Goal: Information Seeking & Learning: Learn about a topic

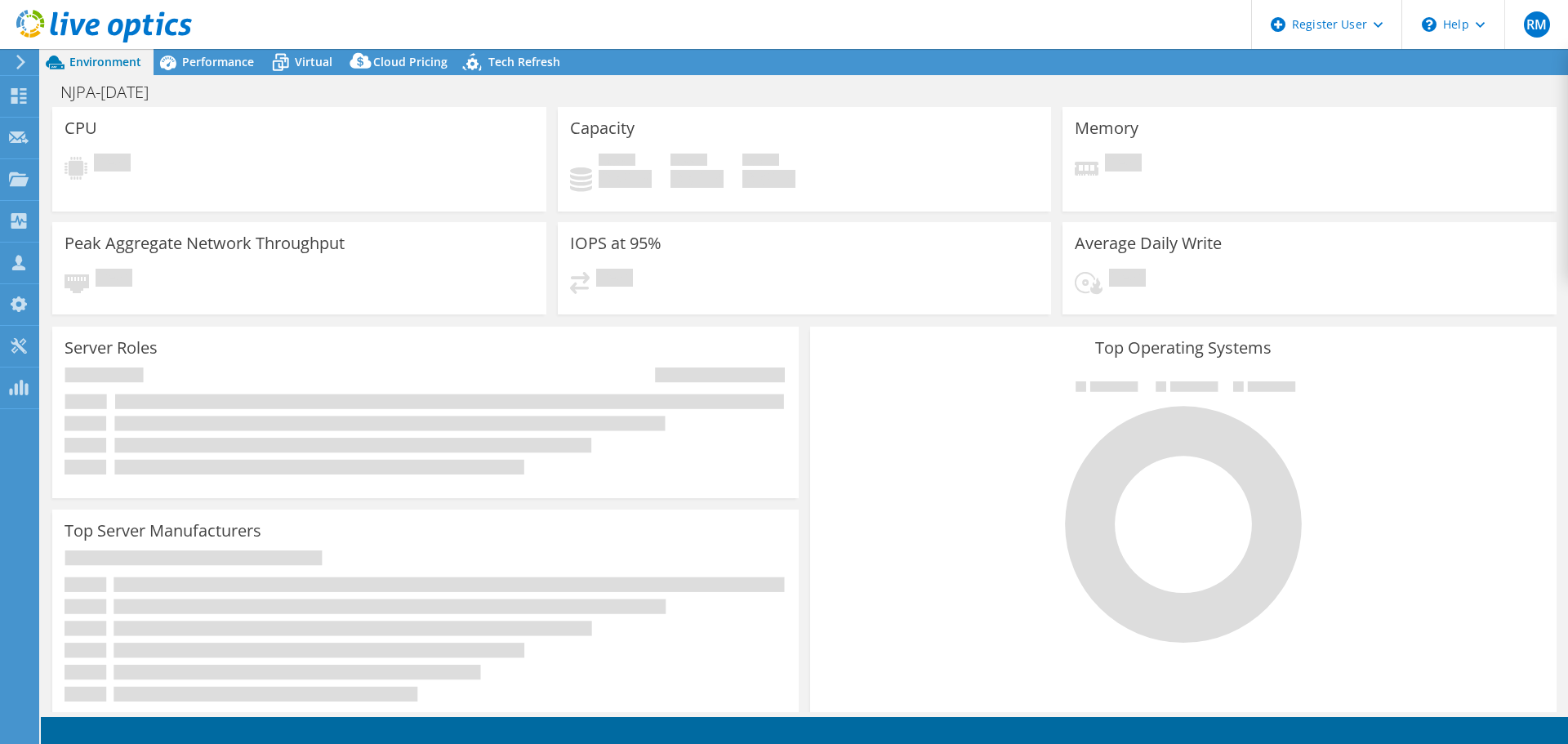
select select "USD"
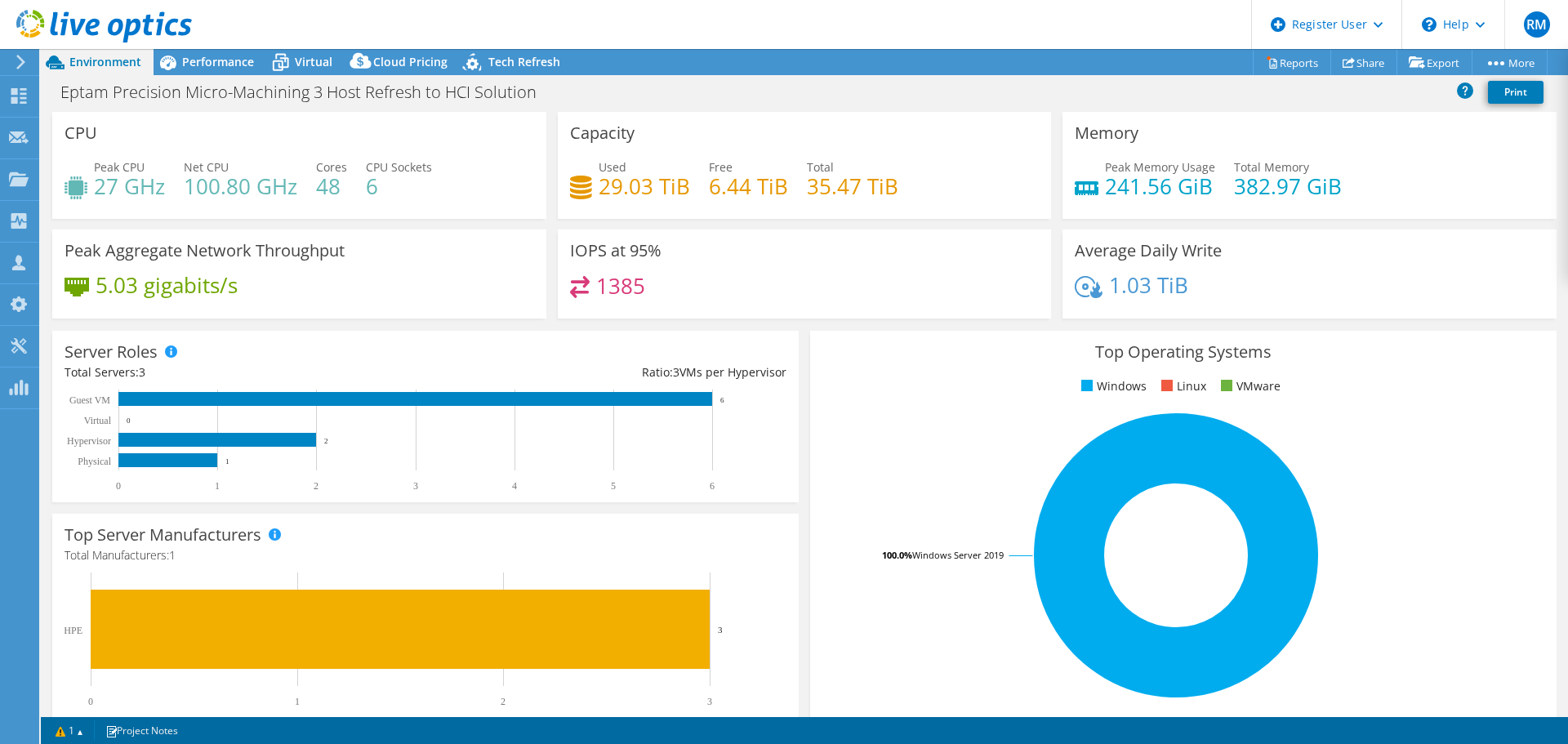
click at [986, 134] on div "Capacity Used 29.03 TiB Free 6.44 TiB Total 35.47 TiB" at bounding box center [805, 165] width 494 height 107
drag, startPoint x: 706, startPoint y: 31, endPoint x: 674, endPoint y: 30, distance: 32.0
click at [674, 30] on header "RM Dell User [PERSON_NAME] [PERSON_NAME][EMAIL_ADDRESS][PERSON_NAME][DOMAIN_NAM…" at bounding box center [784, 24] width 1568 height 49
click at [868, 62] on div "Project Actions Project Actions Reports Share Export vSAN ReadyNode Sizer" at bounding box center [804, 61] width 1527 height 26
drag, startPoint x: 692, startPoint y: 29, endPoint x: 646, endPoint y: 28, distance: 46.0
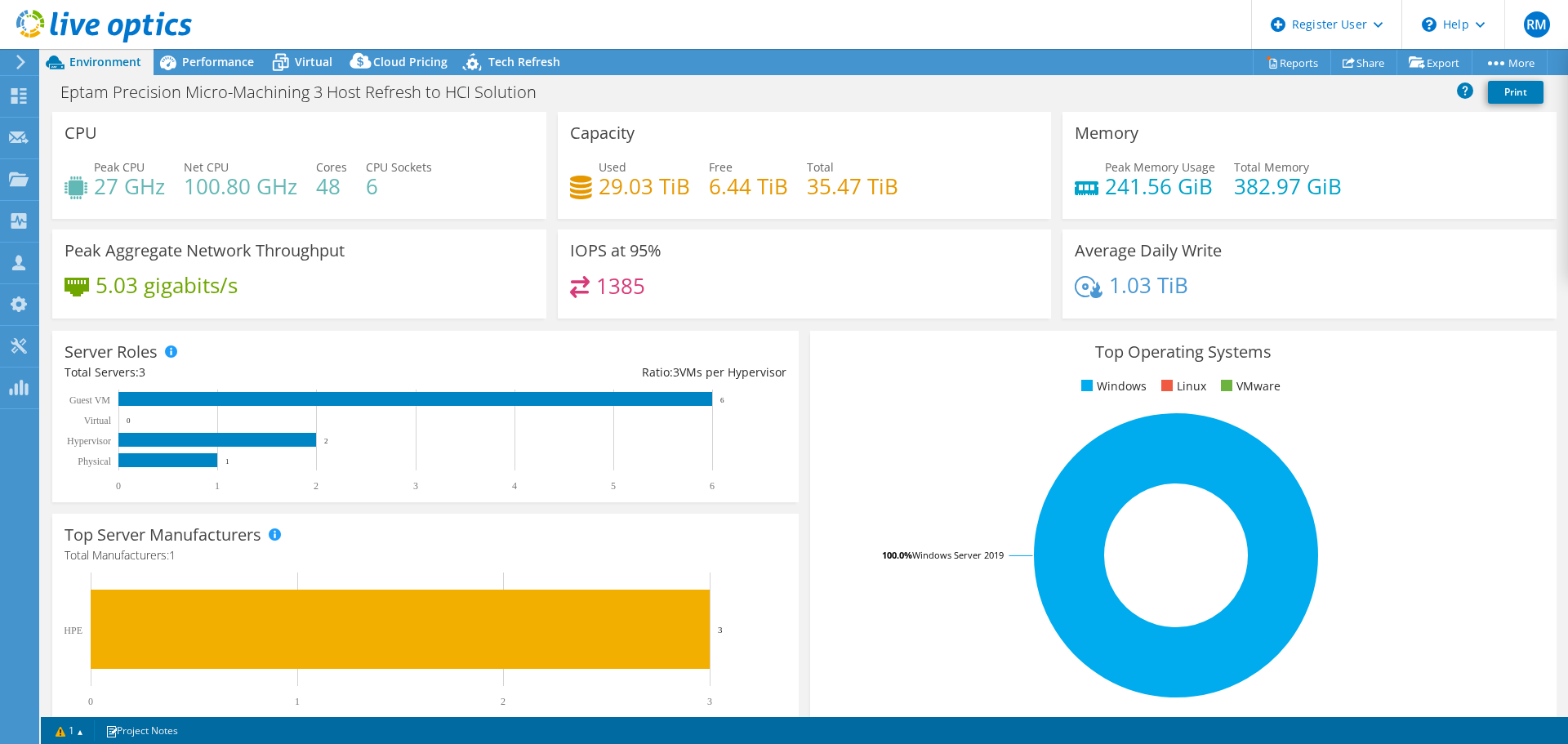
click at [646, 28] on header "RM Dell User [PERSON_NAME] [PERSON_NAME][EMAIL_ADDRESS][PERSON_NAME][DOMAIN_NAM…" at bounding box center [784, 24] width 1568 height 49
drag, startPoint x: 743, startPoint y: 24, endPoint x: 682, endPoint y: 34, distance: 61.8
click at [682, 34] on header "RM Dell User [PERSON_NAME] [PERSON_NAME][EMAIL_ADDRESS][PERSON_NAME][DOMAIN_NAM…" at bounding box center [784, 24] width 1568 height 49
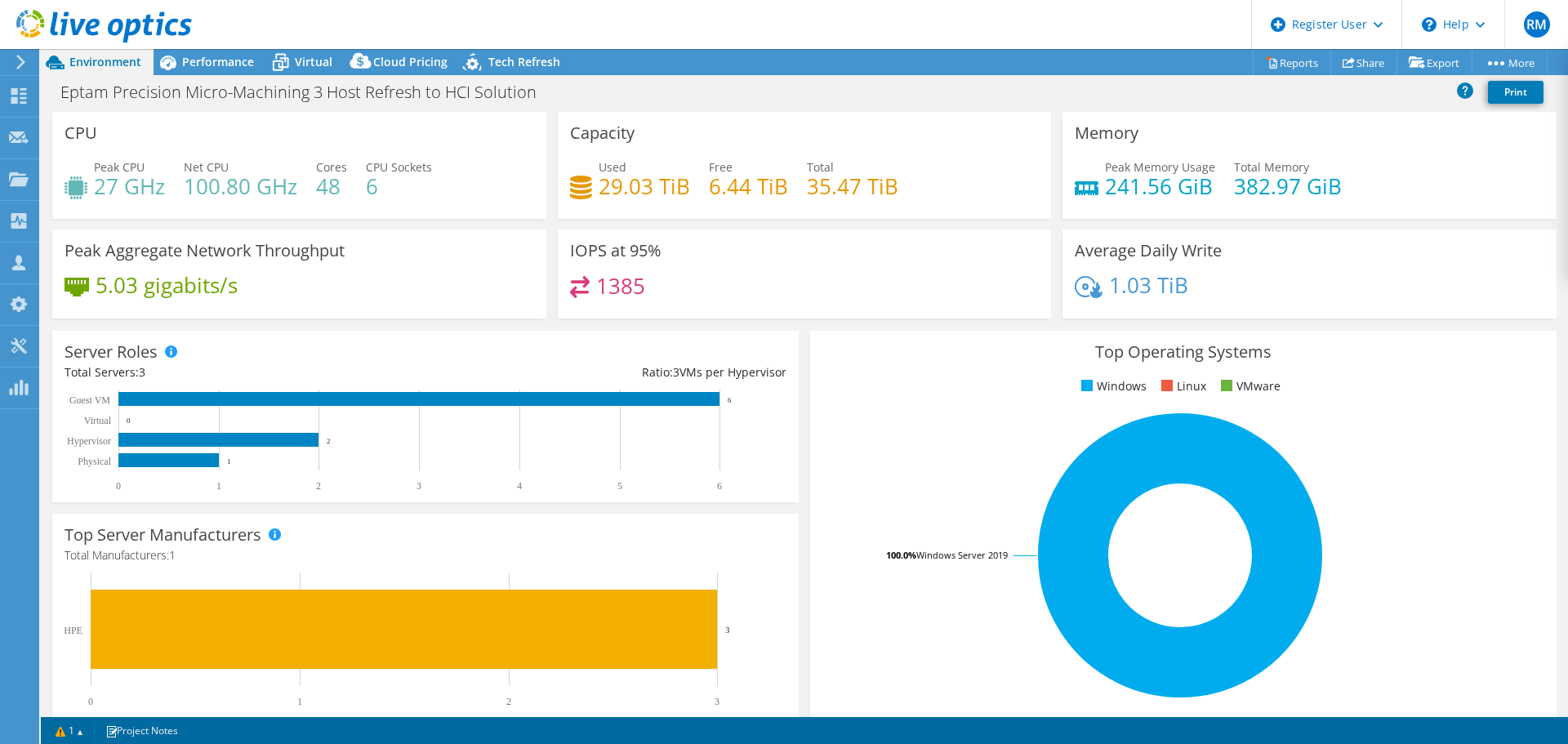
drag, startPoint x: 725, startPoint y: 11, endPoint x: 687, endPoint y: 22, distance: 39.6
click at [687, 22] on header "RM Dell User [PERSON_NAME] [PERSON_NAME][EMAIL_ADDRESS][PERSON_NAME][DOMAIN_NAM…" at bounding box center [784, 24] width 1568 height 49
click at [226, 58] on span "Performance" at bounding box center [218, 61] width 72 height 16
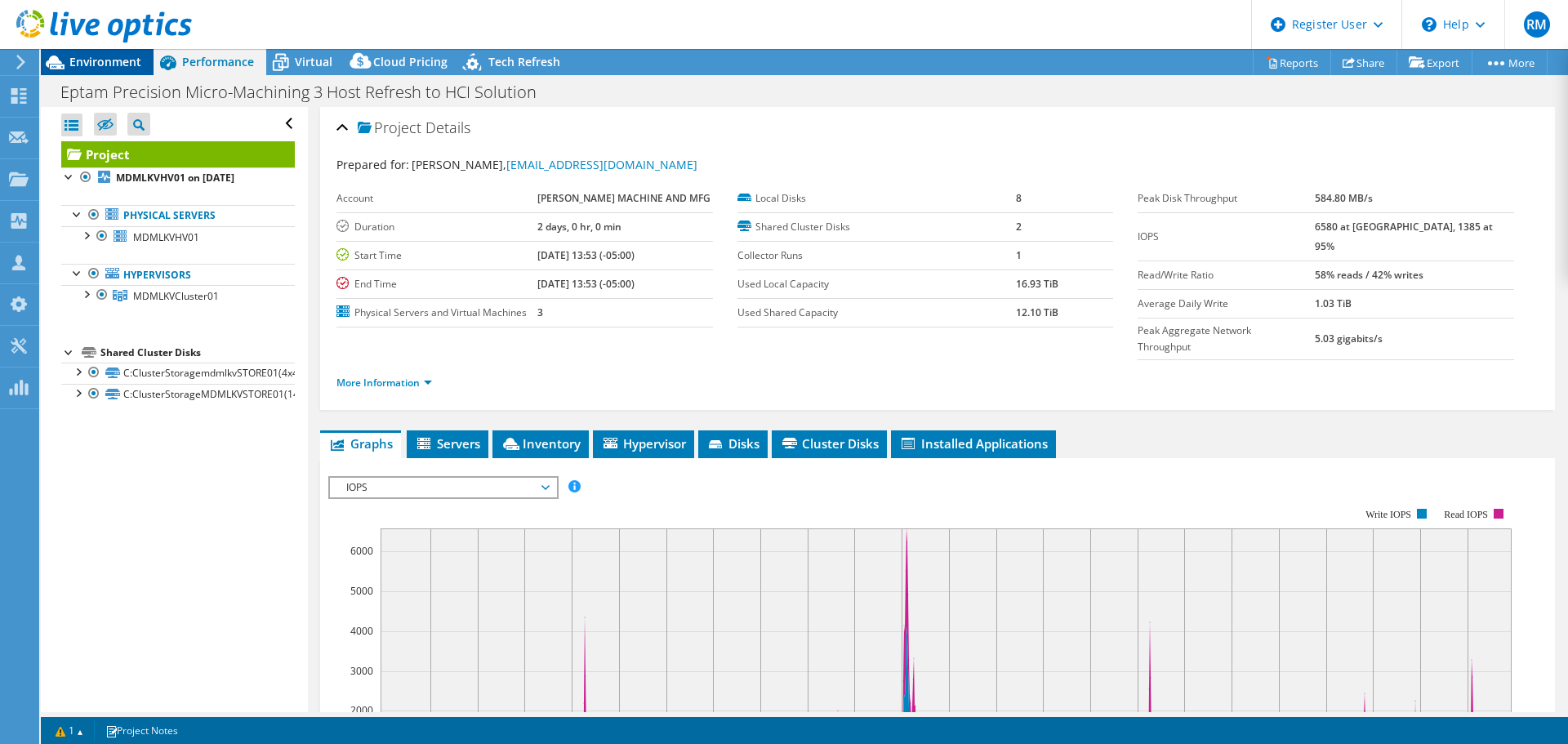
click at [117, 58] on span "Environment" at bounding box center [105, 61] width 72 height 16
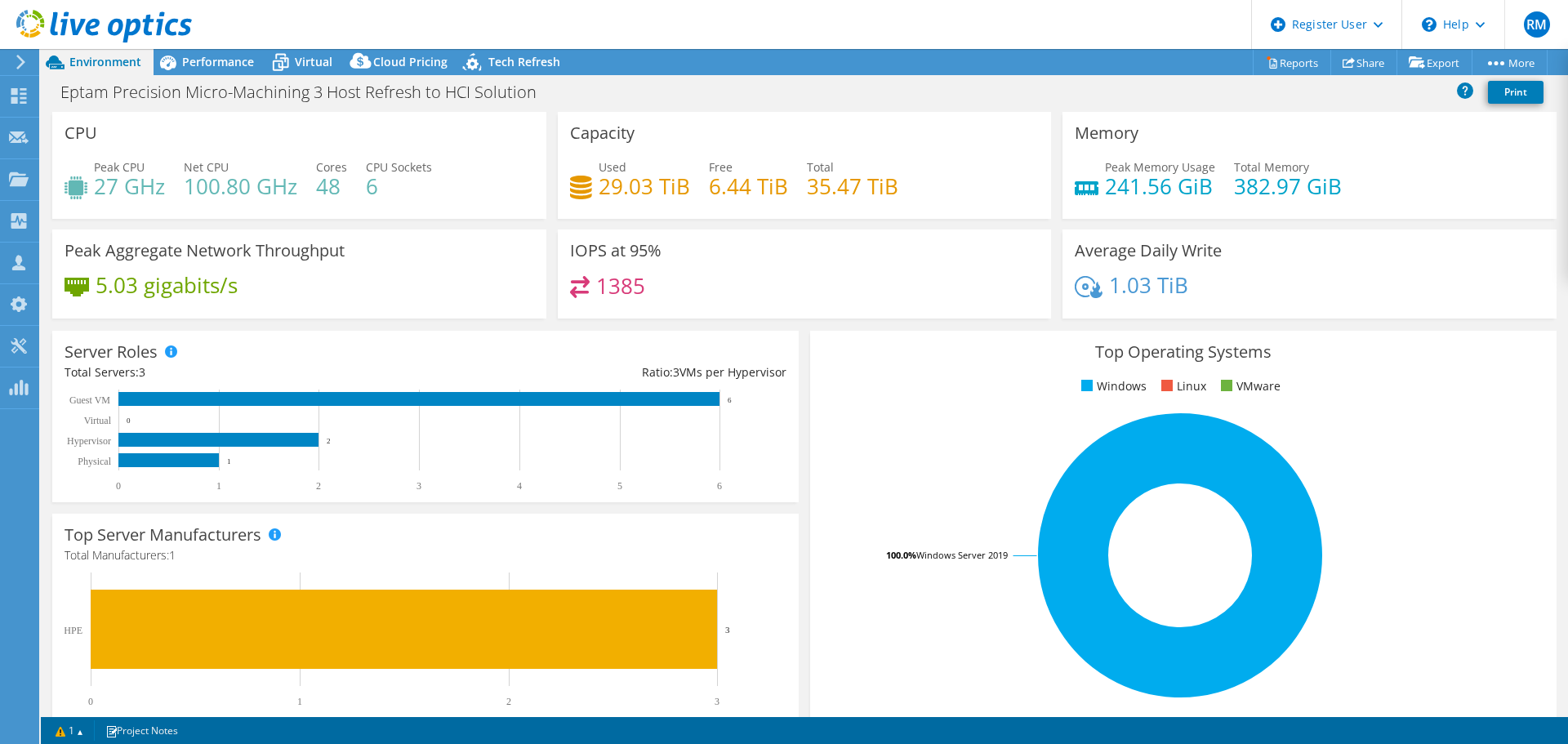
drag, startPoint x: 667, startPoint y: 23, endPoint x: 573, endPoint y: 38, distance: 95.2
click at [573, 38] on header "RM Dell User [PERSON_NAME] [PERSON_NAME][EMAIL_ADDRESS][PERSON_NAME][DOMAIN_NAM…" at bounding box center [784, 24] width 1568 height 49
click at [249, 60] on span "Performance" at bounding box center [218, 61] width 72 height 16
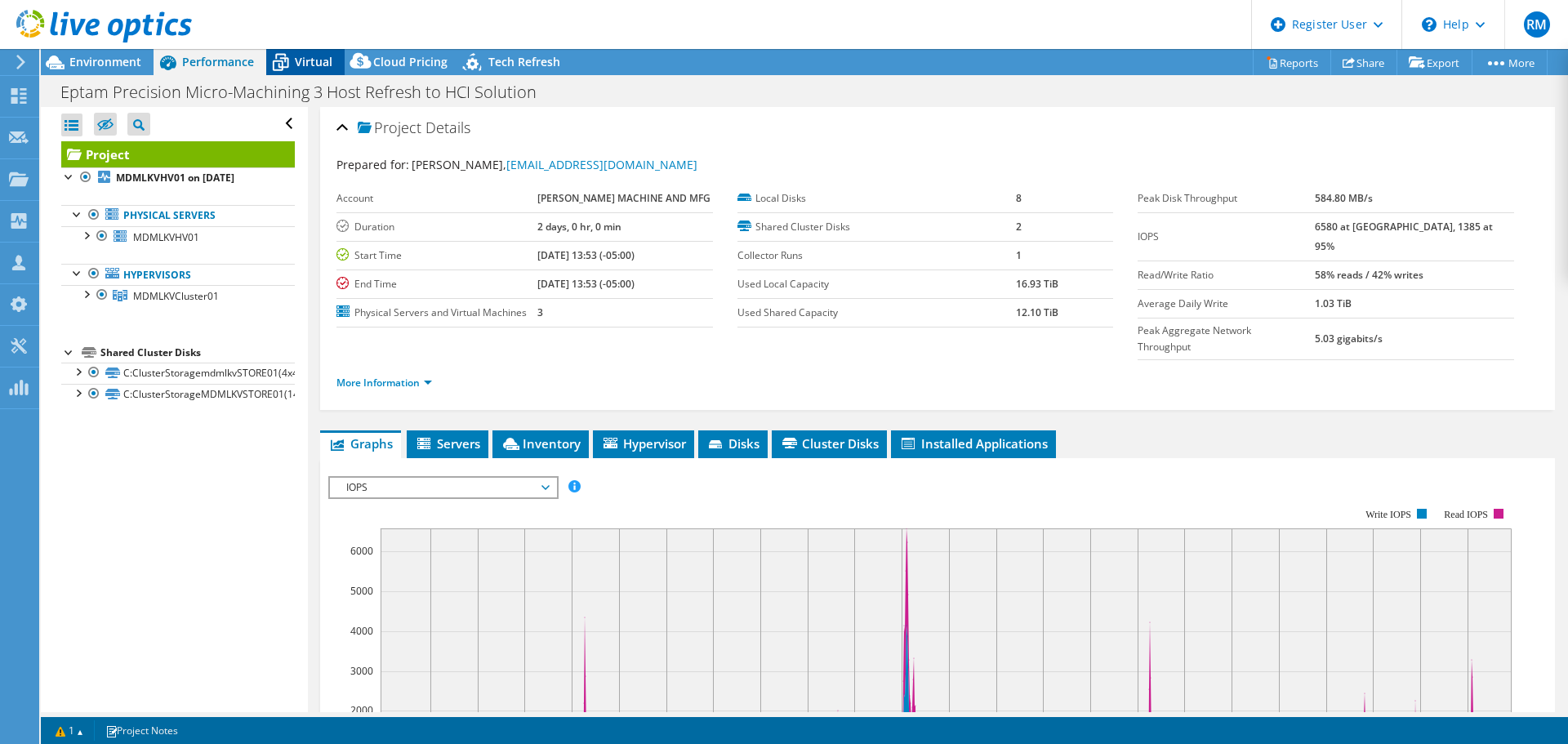
click at [309, 67] on span "Virtual" at bounding box center [313, 61] width 38 height 16
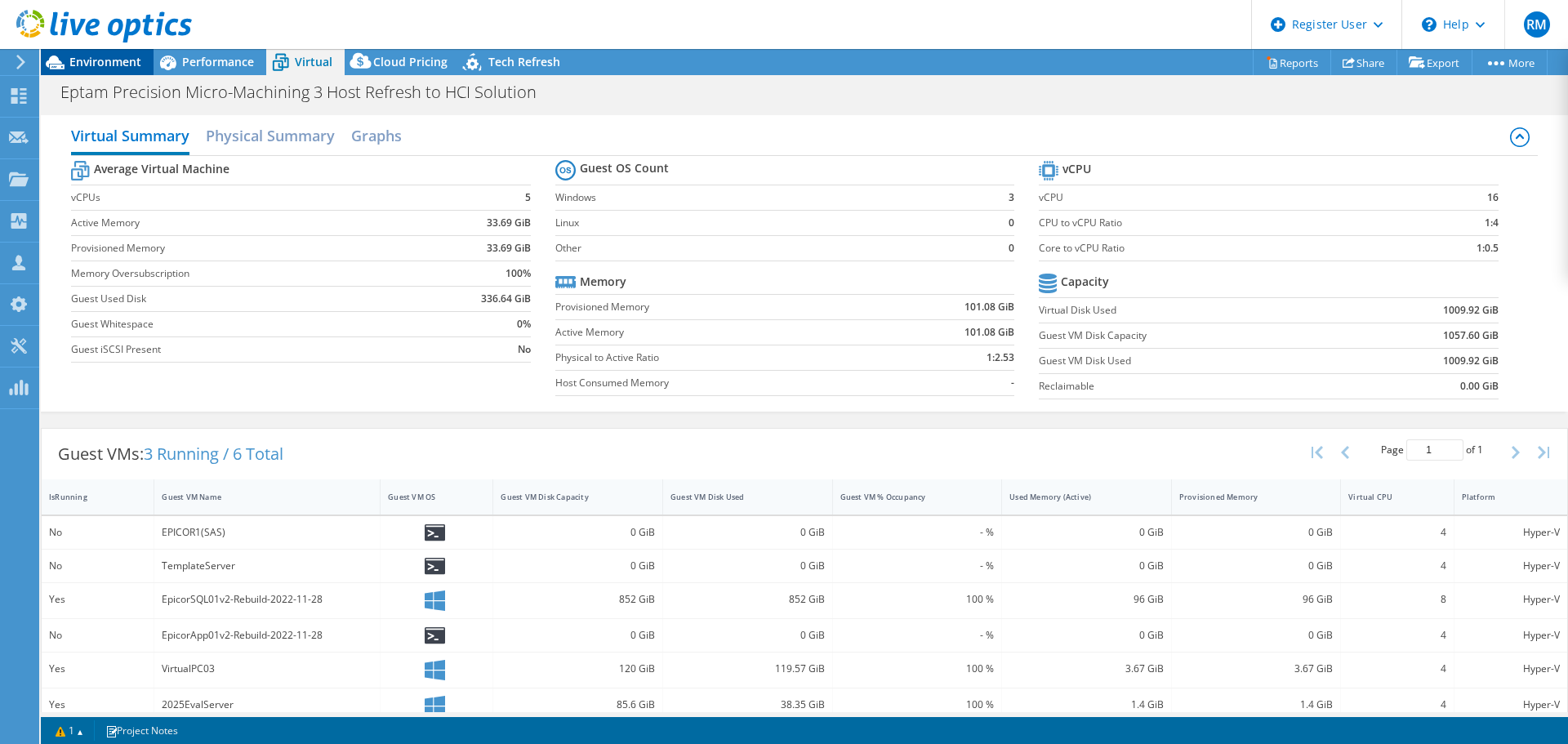
click at [138, 69] on span "Environment" at bounding box center [105, 61] width 72 height 16
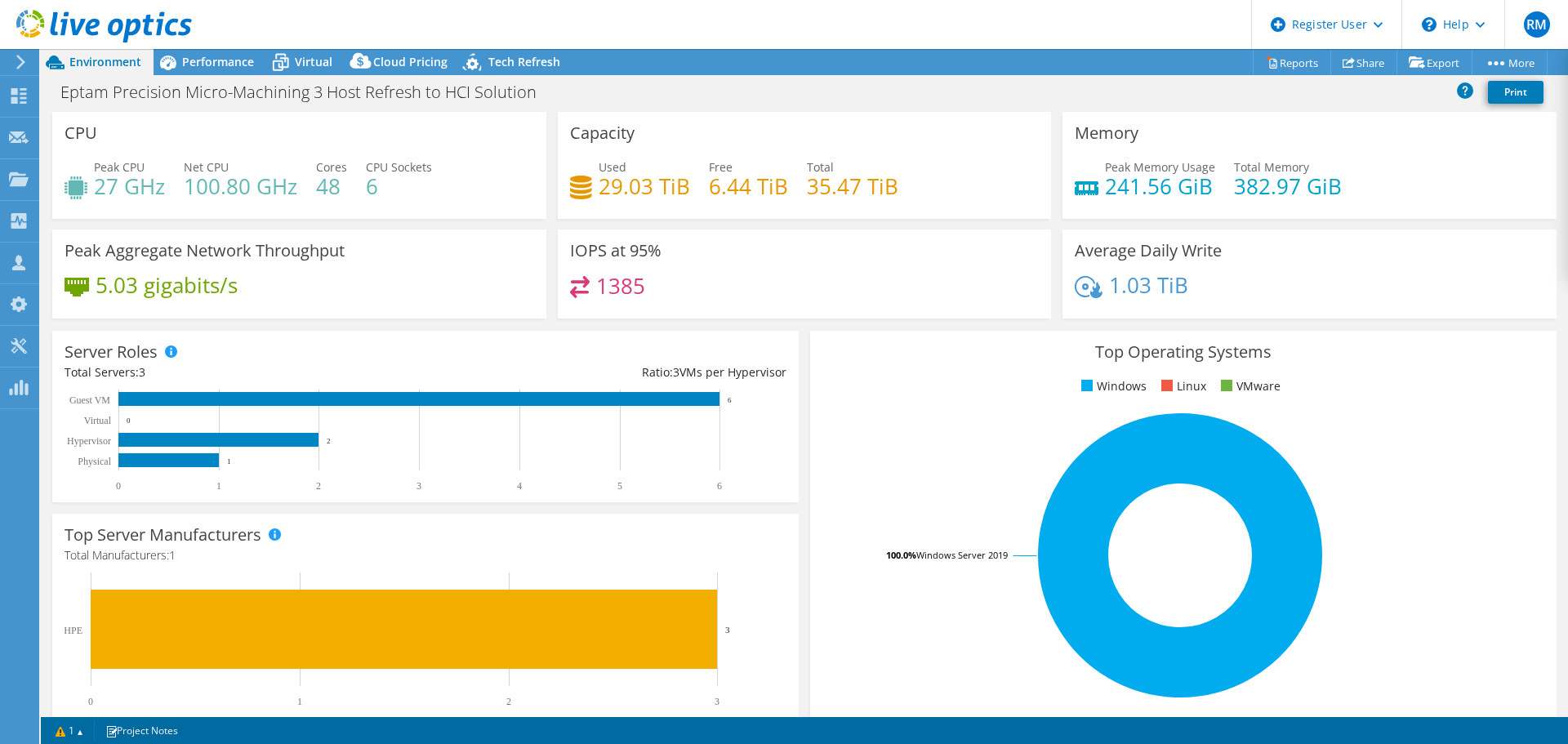
drag, startPoint x: 727, startPoint y: 53, endPoint x: 666, endPoint y: 44, distance: 61.7
click at [666, 44] on header "RM Dell User [PERSON_NAME] [PERSON_NAME][EMAIL_ADDRESS][PERSON_NAME][DOMAIN_NAM…" at bounding box center [784, 24] width 1568 height 49
click at [697, 79] on div "Eptam Precision Micro-Machining 3 Host Refresh to HCI Solution Print" at bounding box center [804, 91] width 1527 height 30
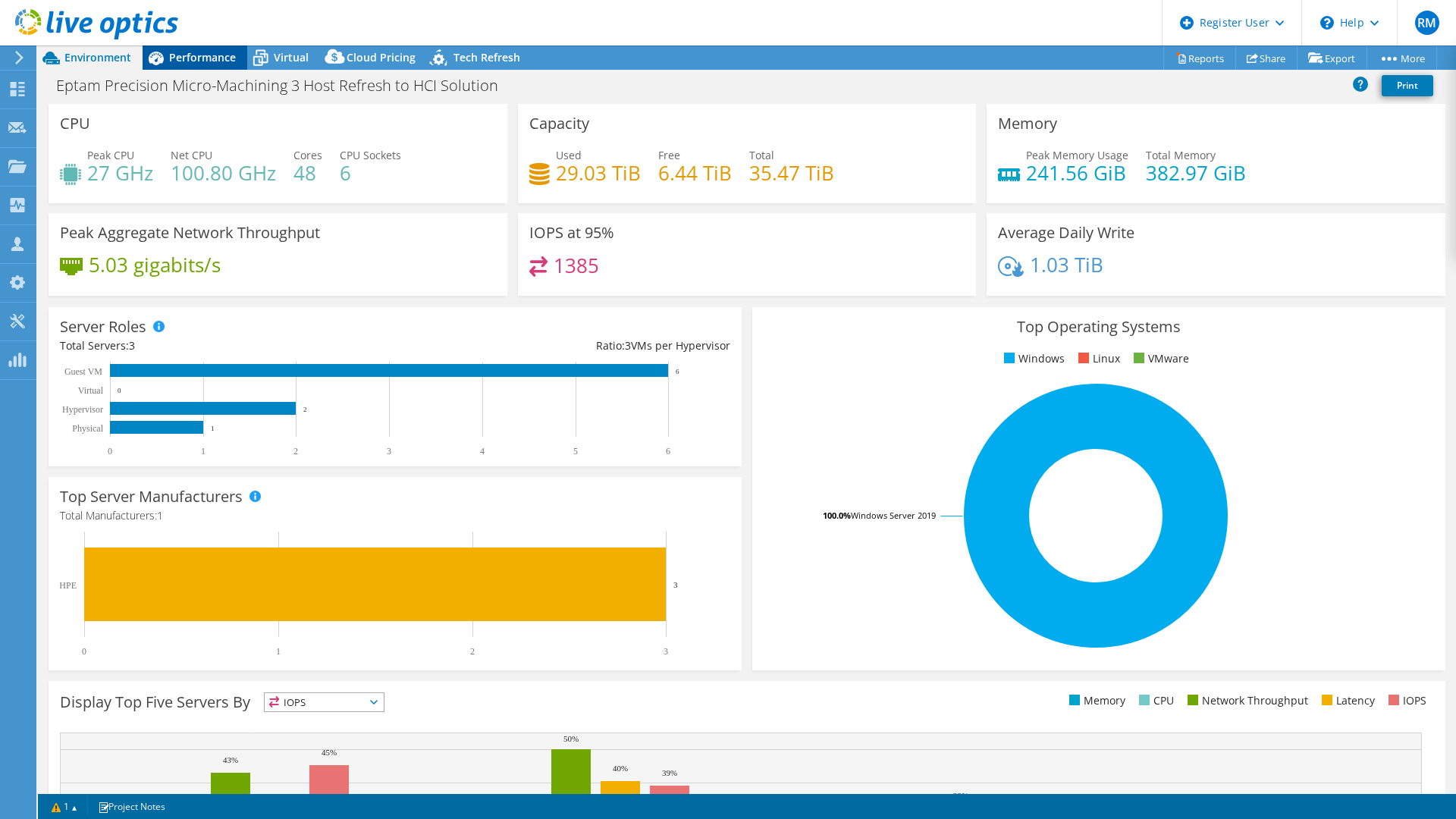
click at [230, 58] on span "Performance" at bounding box center [202, 57] width 67 height 14
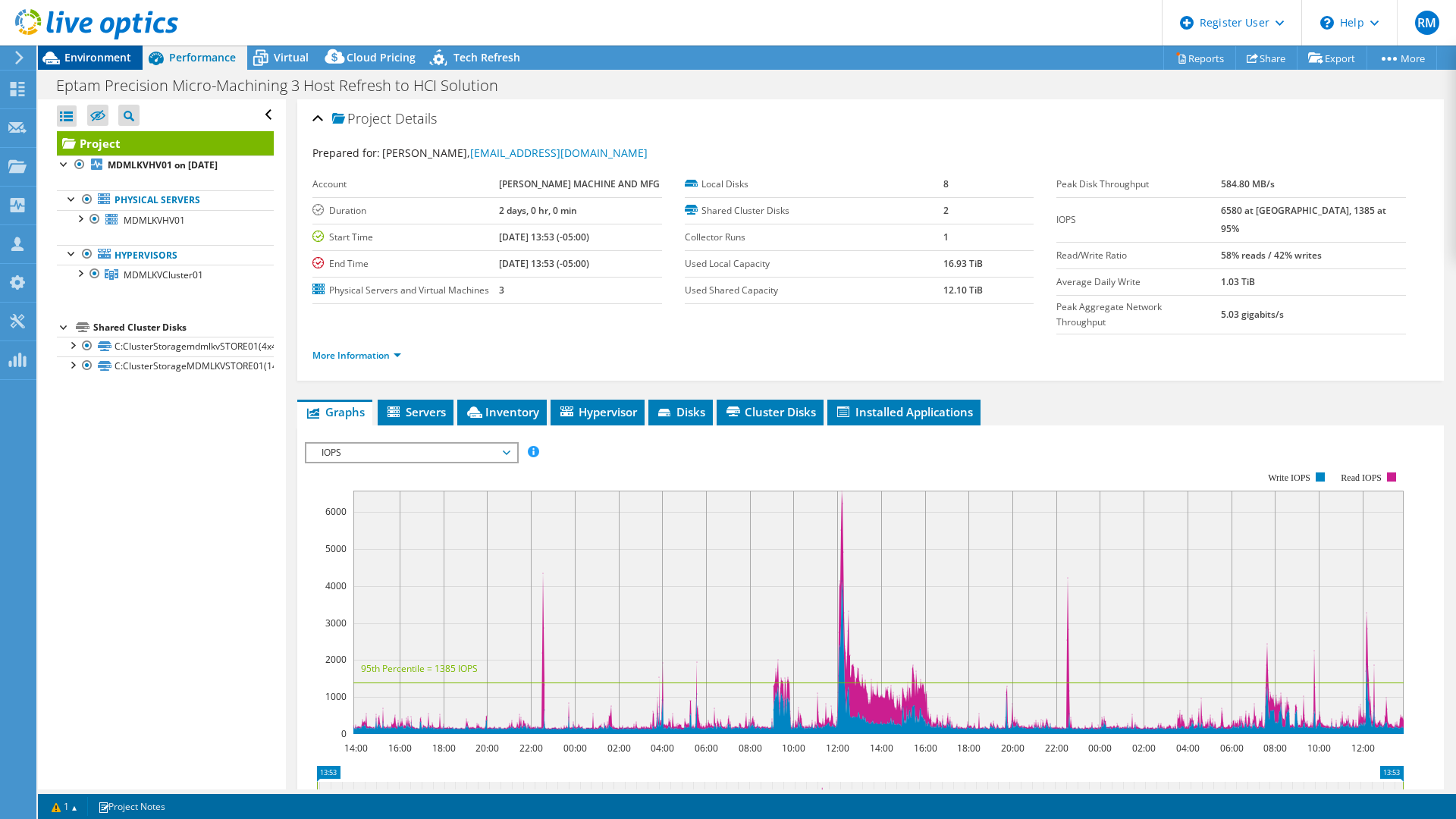
click at [130, 63] on span "Environment" at bounding box center [97, 57] width 67 height 14
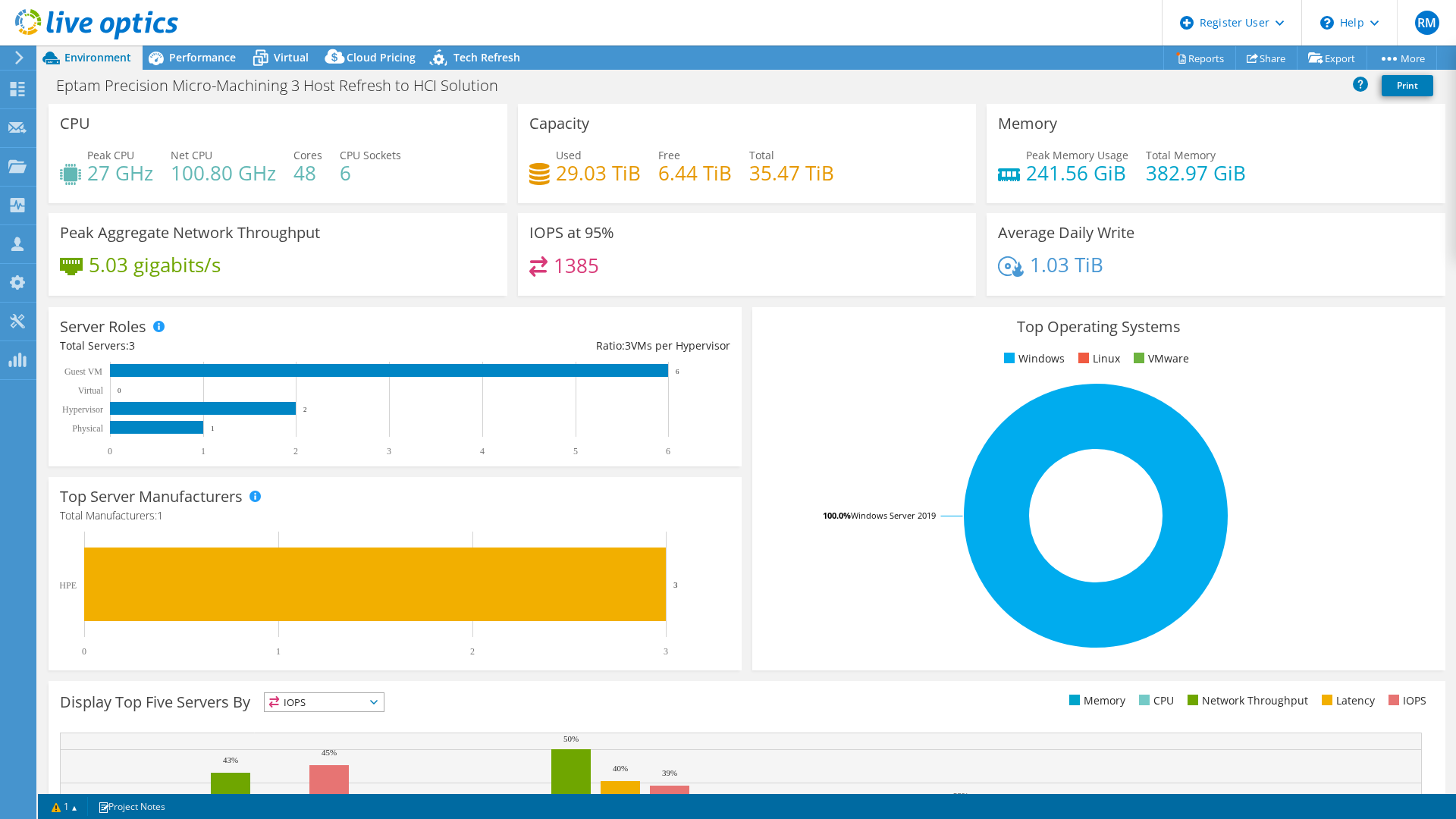
click at [898, 423] on rect at bounding box center [1096, 516] width 664 height 265
click at [306, 65] on div "Virtual" at bounding box center [283, 57] width 73 height 24
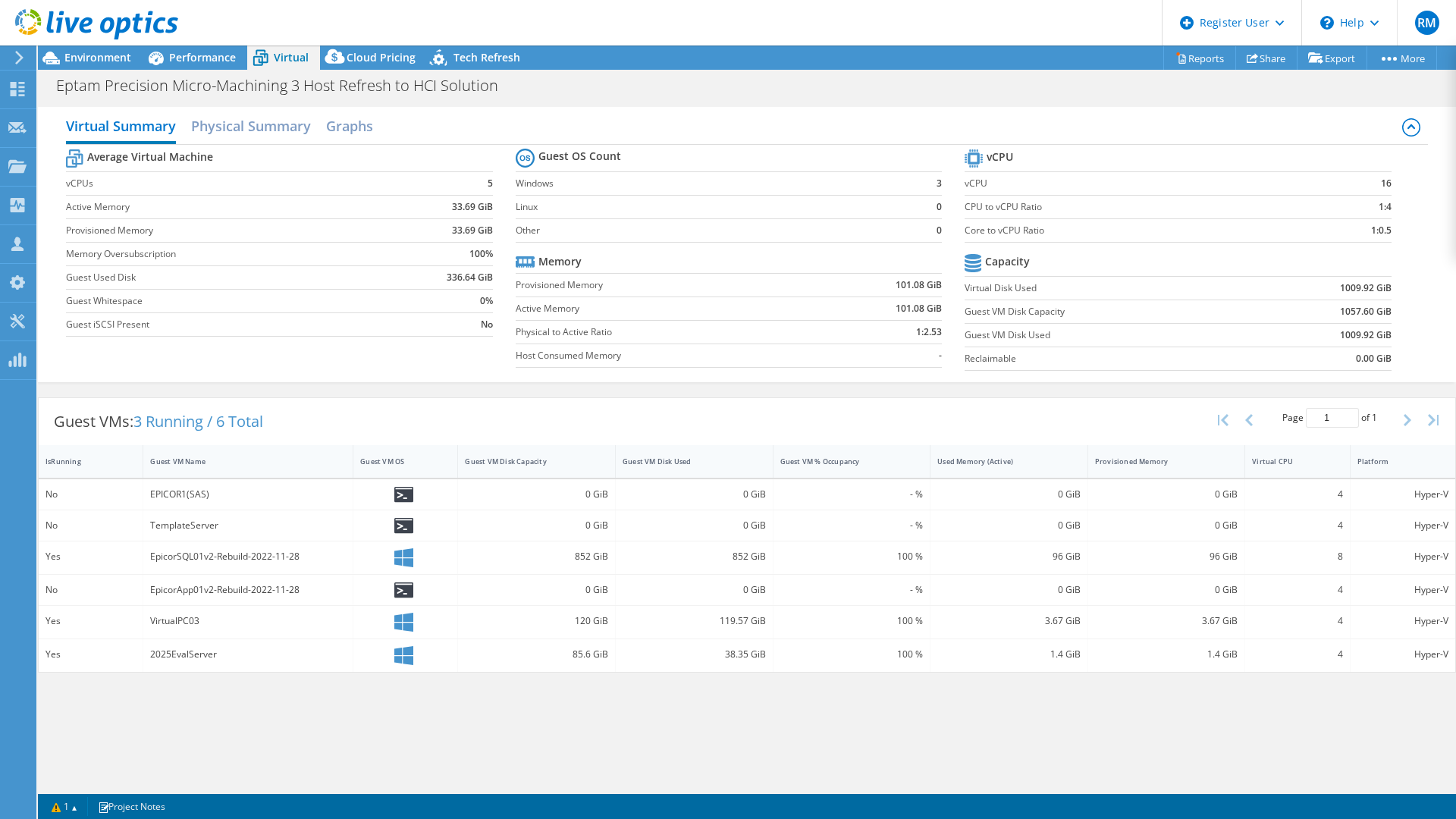
scroll to position [60, 0]
click at [661, 460] on div "Guest VM Disk Used" at bounding box center [685, 461] width 125 height 10
click at [573, 424] on div "Guest VMs: 3 Running / 6 Total Page 1 of 1 5 rows 10 rows 20 rows 25 rows 50 ro…" at bounding box center [747, 422] width 1416 height 47
click at [197, 65] on div "Performance" at bounding box center [195, 57] width 105 height 24
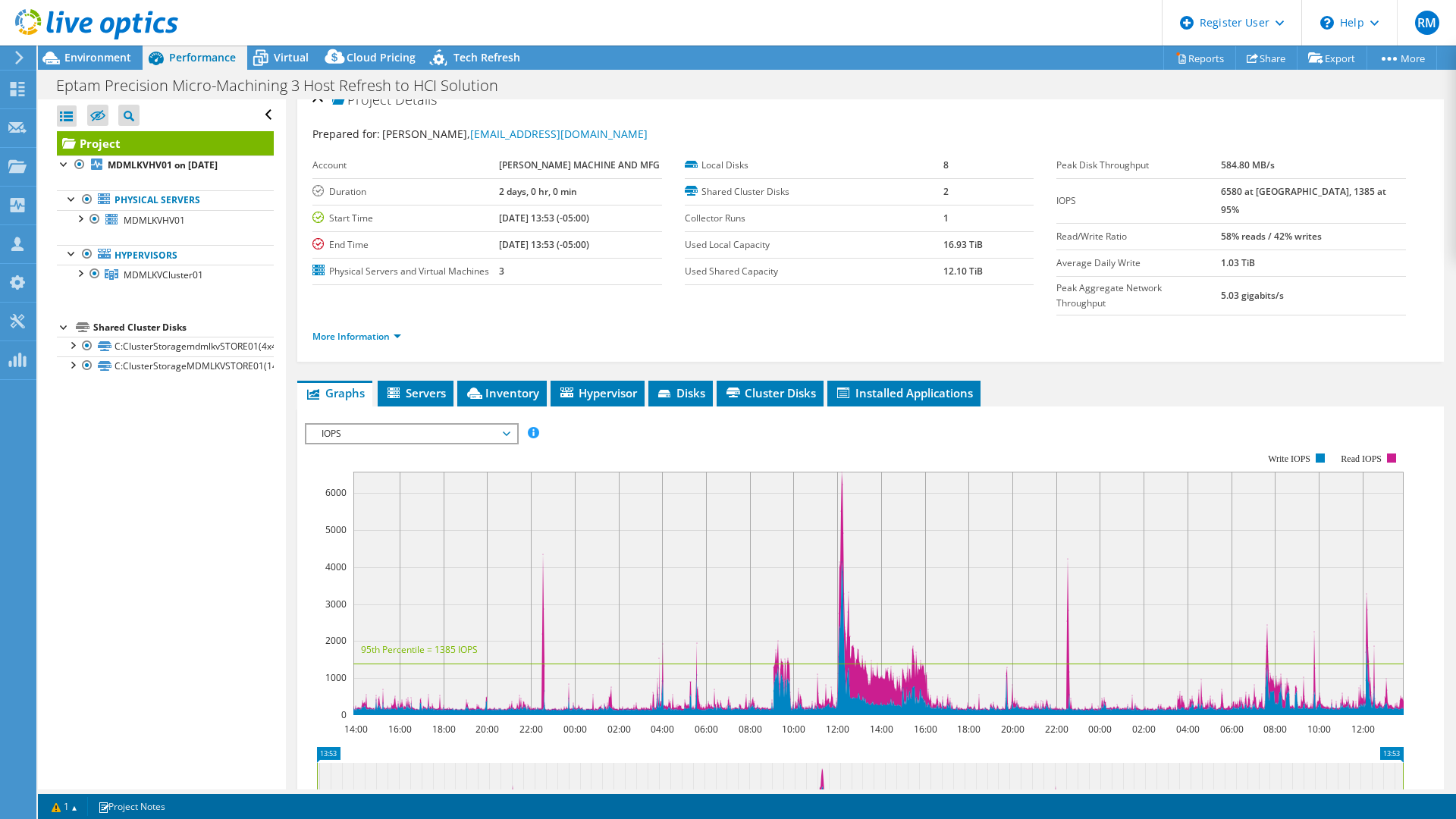
scroll to position [18, 0]
click at [124, 60] on span "Environment" at bounding box center [97, 57] width 67 height 14
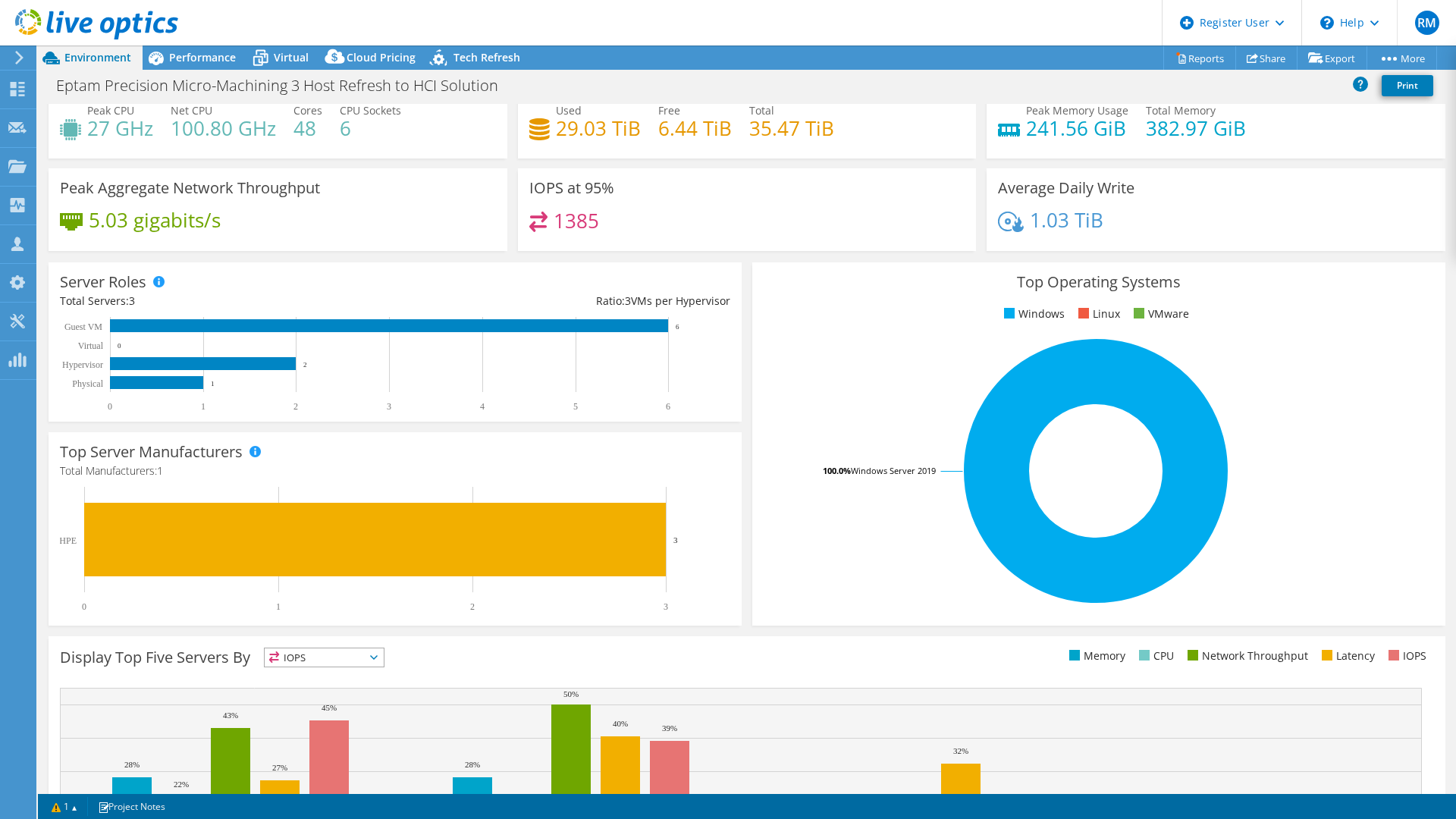
scroll to position [0, 0]
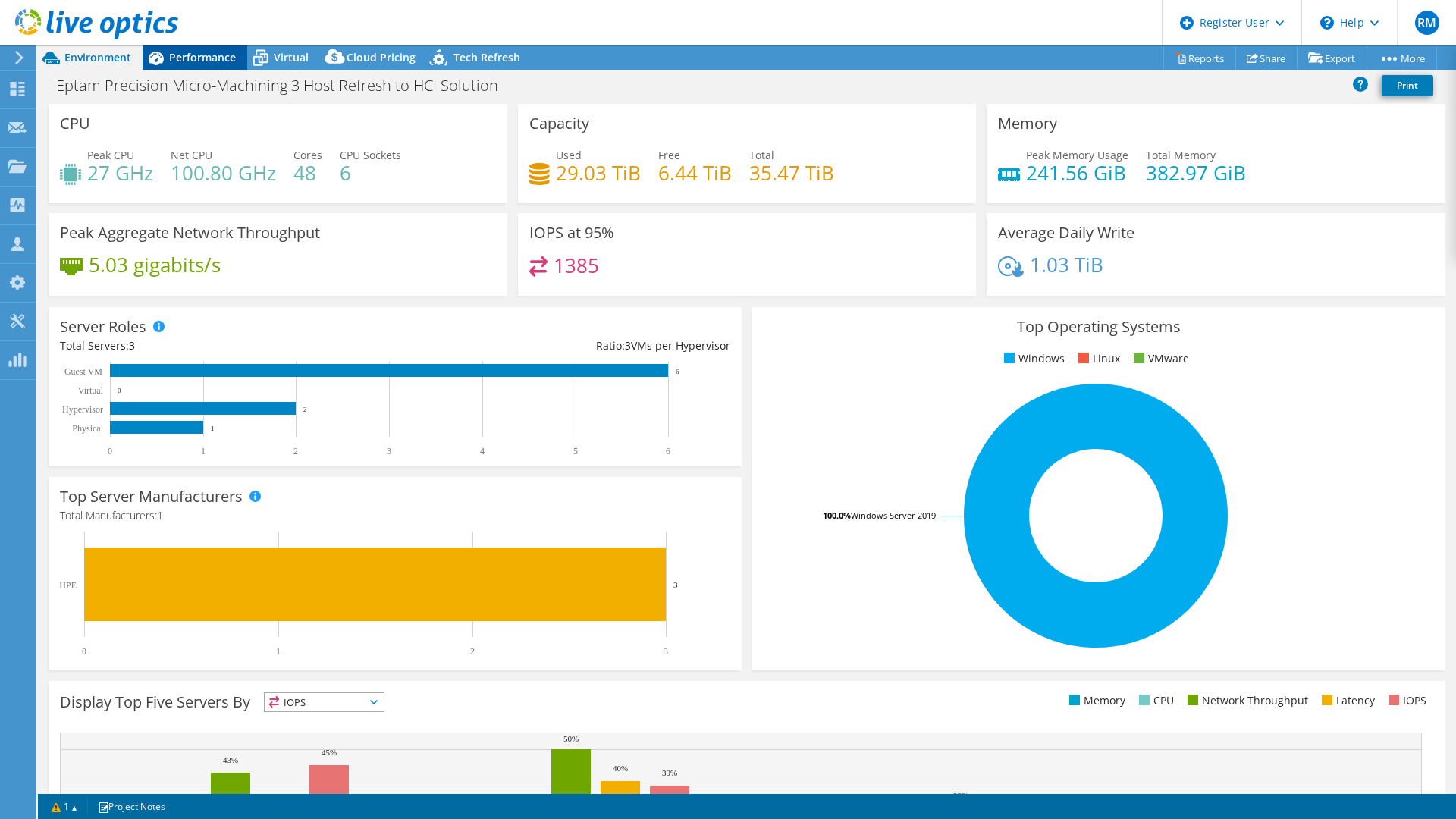
click at [232, 64] on div "Performance" at bounding box center [195, 57] width 105 height 24
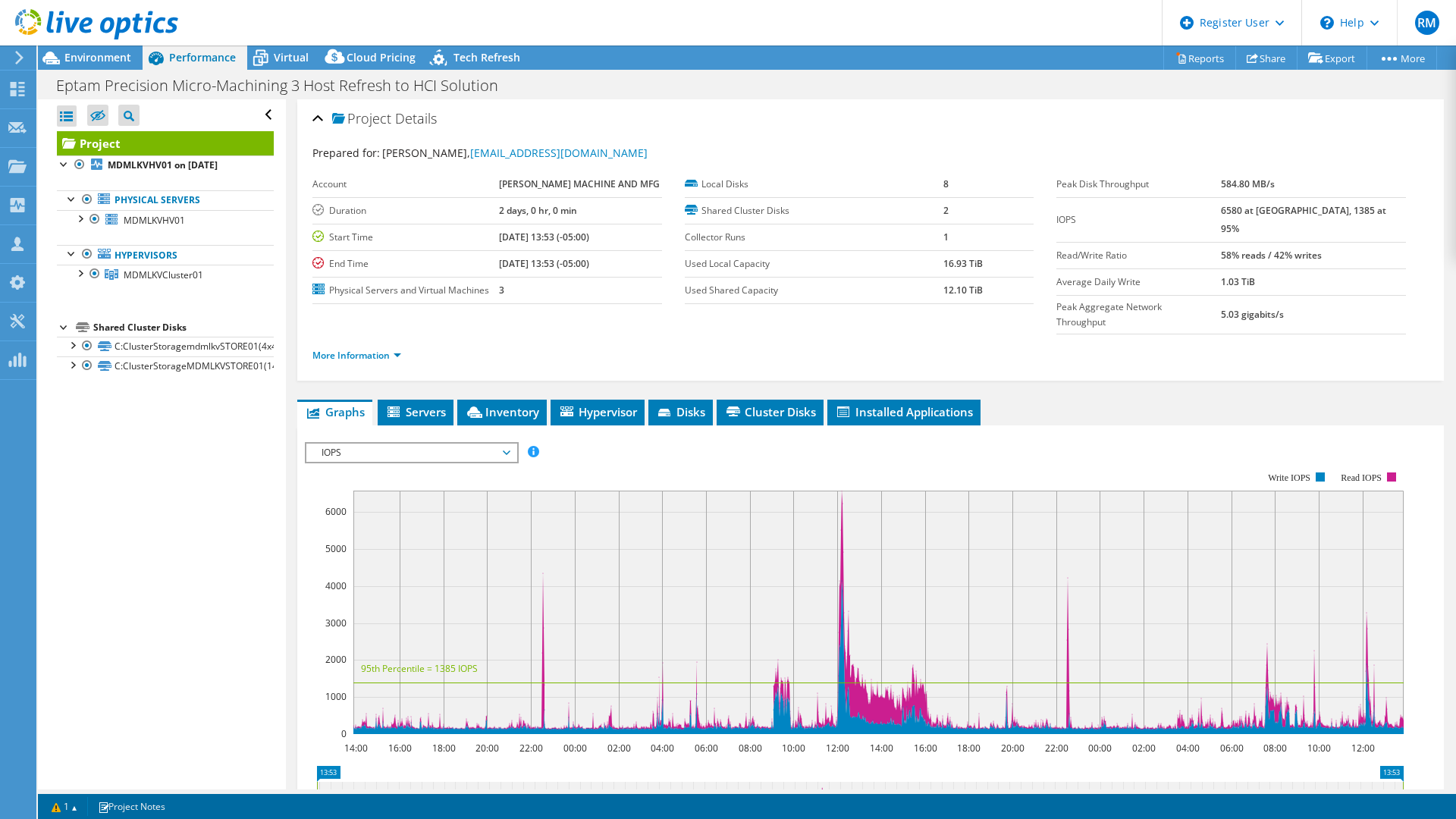
click at [633, 299] on td "3" at bounding box center [580, 290] width 163 height 26
click at [836, 451] on rect at bounding box center [854, 603] width 1099 height 303
click at [1064, 451] on rect at bounding box center [854, 603] width 1099 height 303
click at [125, 57] on span "Environment" at bounding box center [97, 57] width 67 height 14
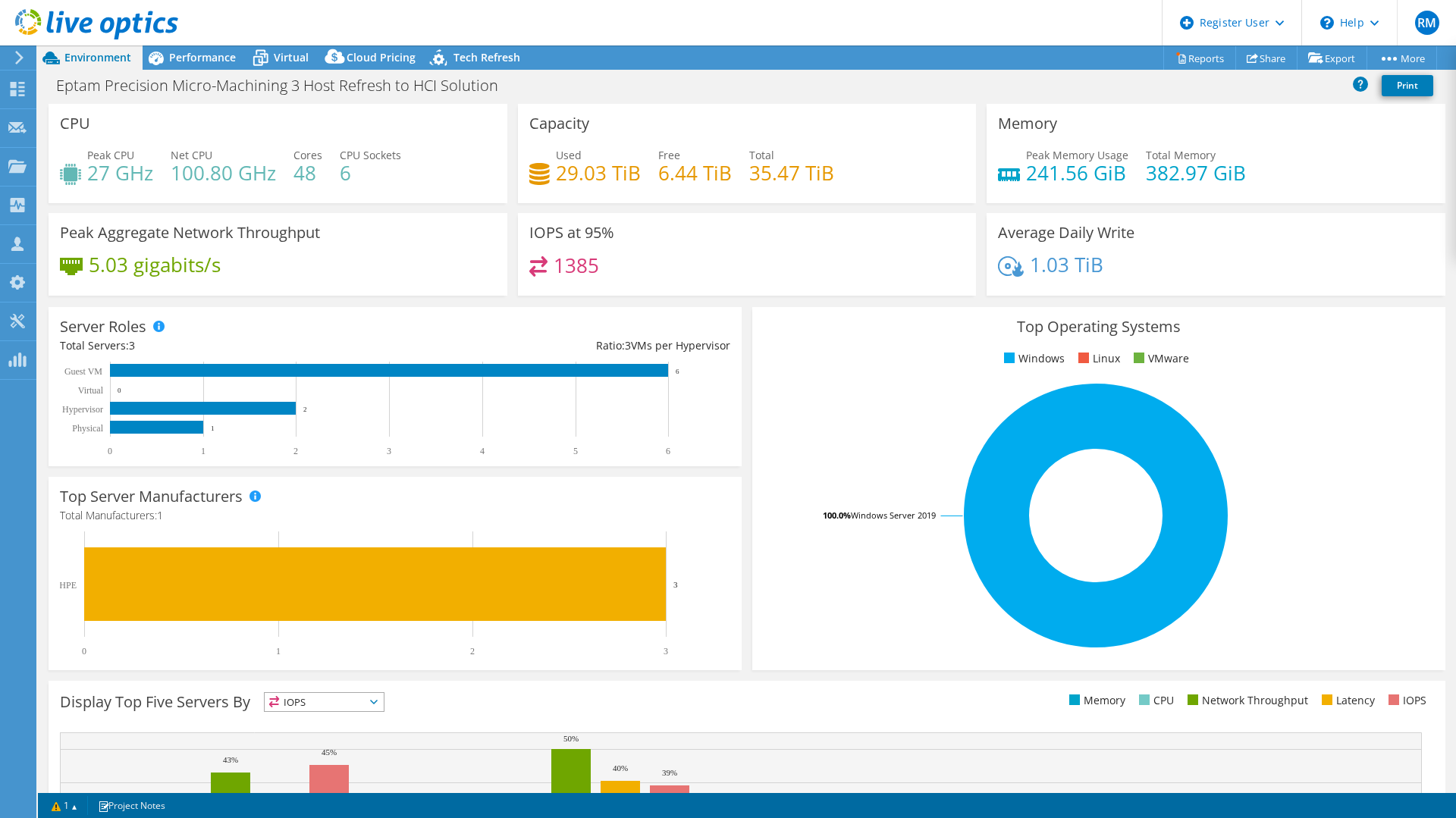
click at [853, 87] on div "Eptam Precision Micro-Machining 3 Host Refresh to HCI Solution Print" at bounding box center [747, 85] width 1418 height 28
